Goal: Navigation & Orientation: Find specific page/section

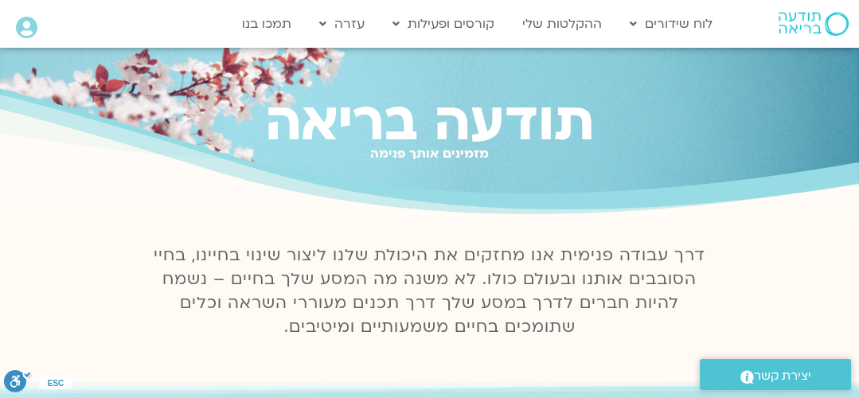
click at [27, 29] on icon at bounding box center [26, 28] width 21 height 22
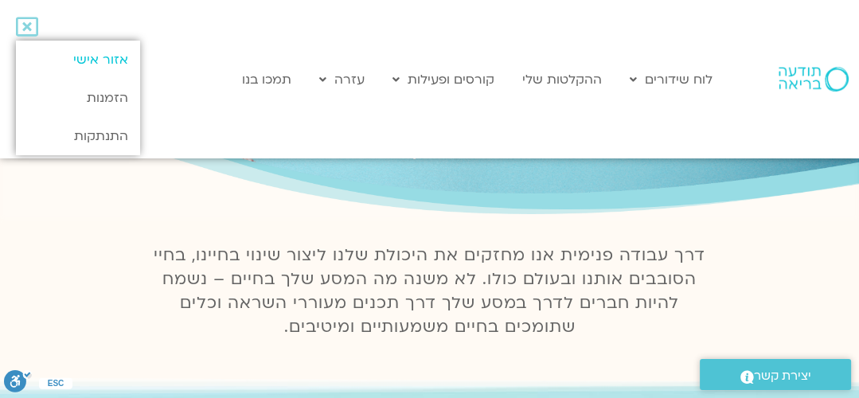
click at [113, 57] on link "אזור אישי" at bounding box center [78, 60] width 124 height 38
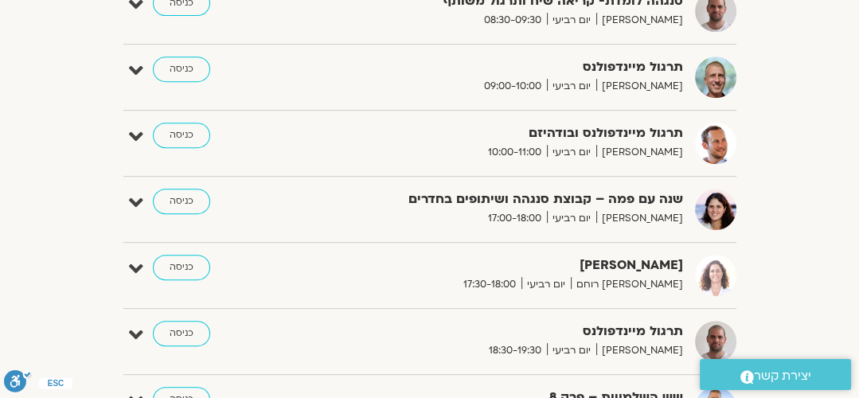
scroll to position [364, 0]
